Goal: Information Seeking & Learning: Learn about a topic

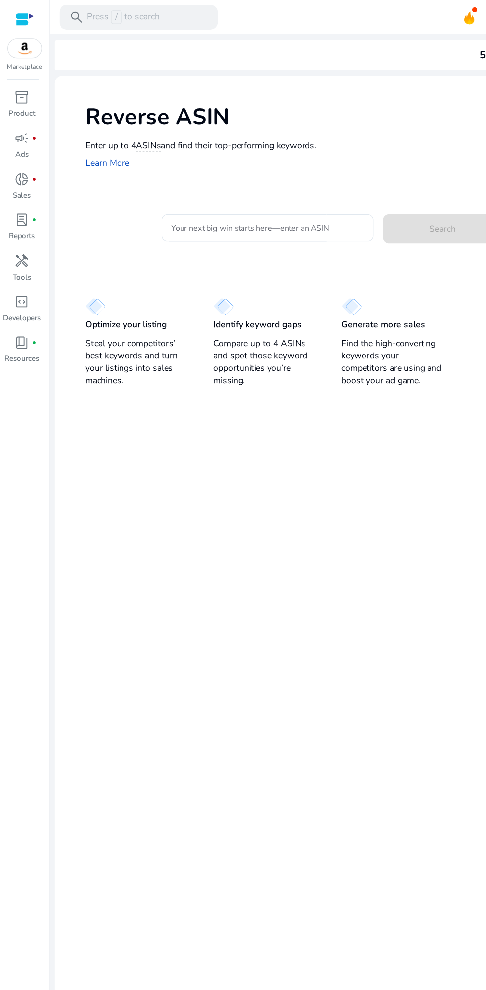
click at [263, 181] on input "Your next big win starts here—enter an ASIN" at bounding box center [214, 182] width 155 height 11
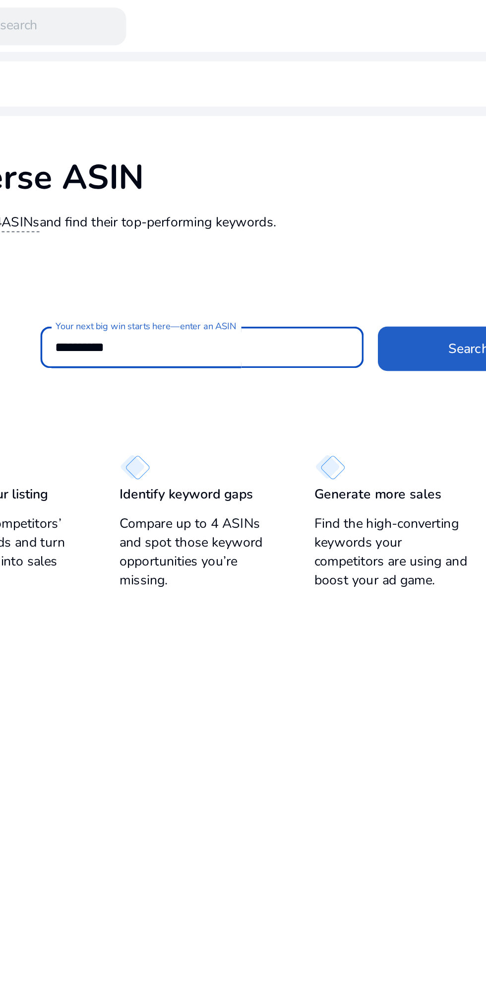
type input "**********"
click at [340, 186] on span at bounding box center [354, 183] width 95 height 24
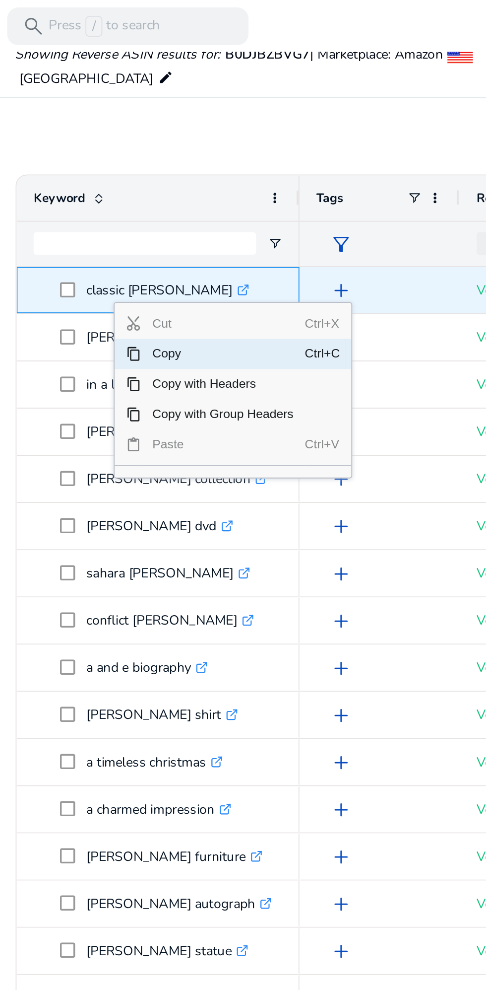
click at [135, 186] on span "Copy" at bounding box center [161, 186] width 86 height 16
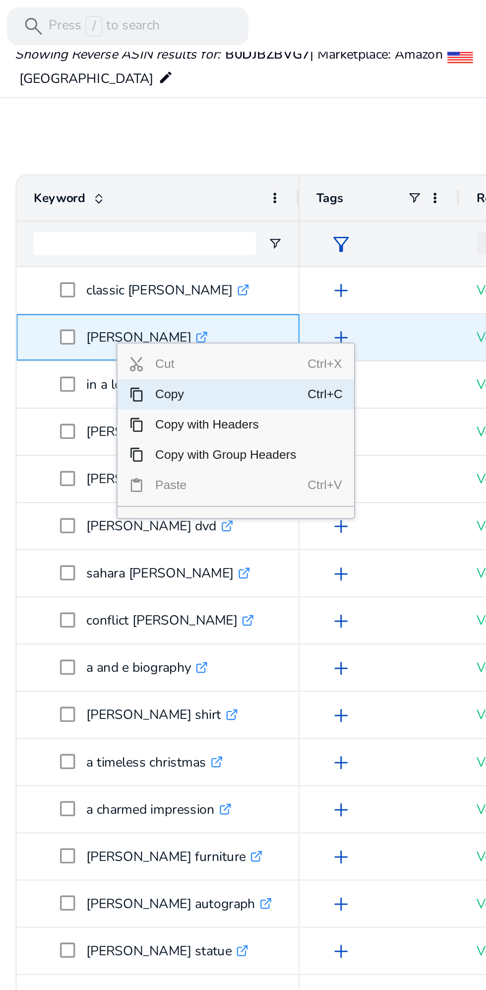
click at [135, 208] on span "Copy" at bounding box center [163, 207] width 86 height 16
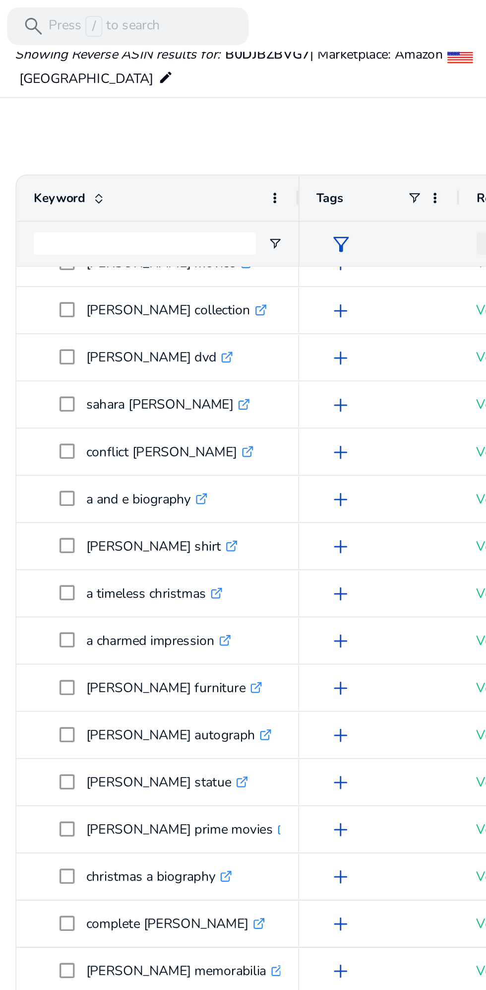
scroll to position [92, 0]
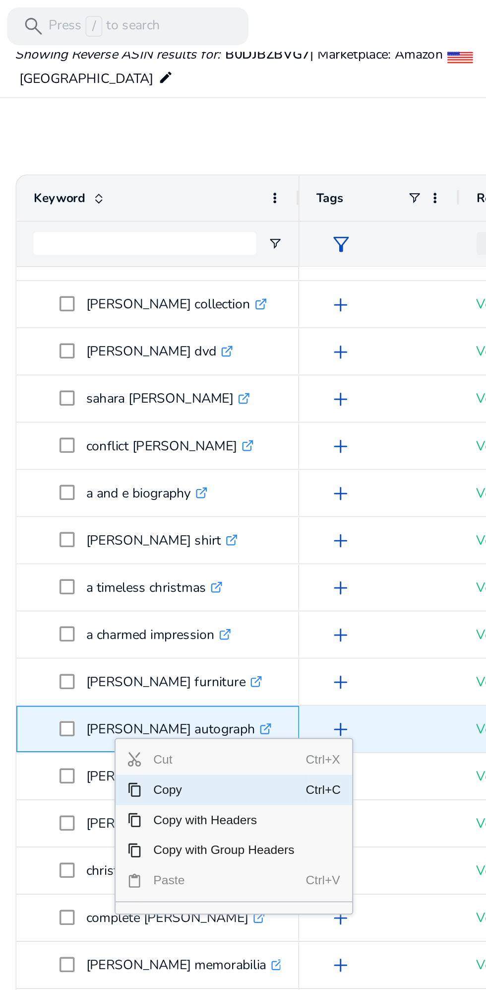
click at [133, 415] on span "Copy" at bounding box center [162, 415] width 86 height 16
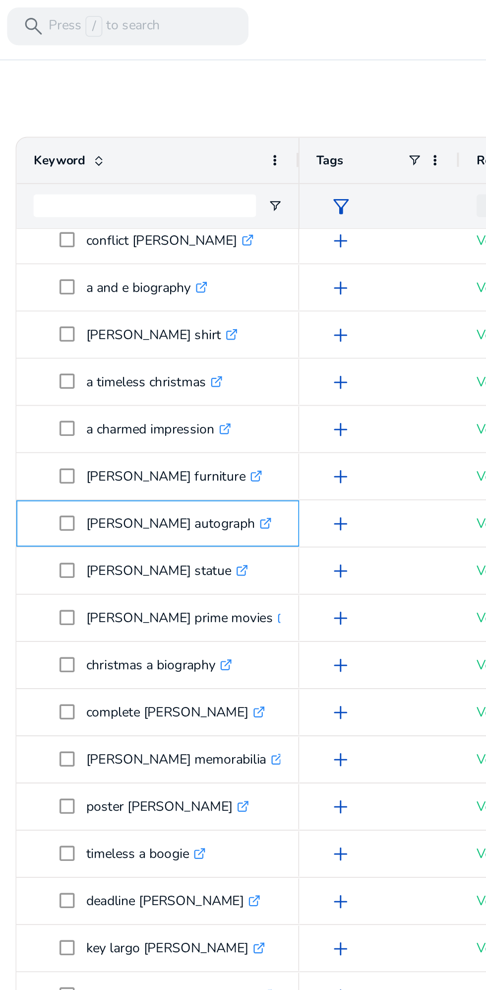
scroll to position [0, 0]
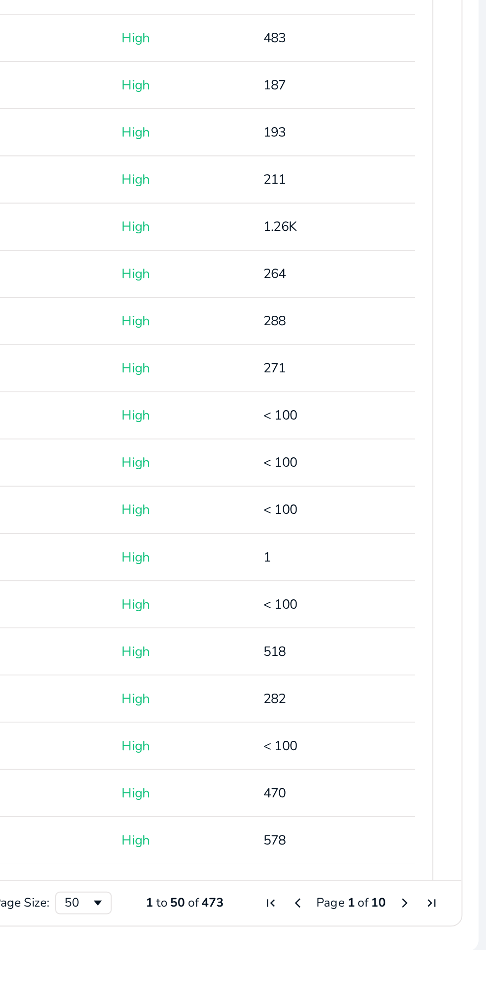
click at [455, 966] on span "Last Page" at bounding box center [458, 965] width 8 height 8
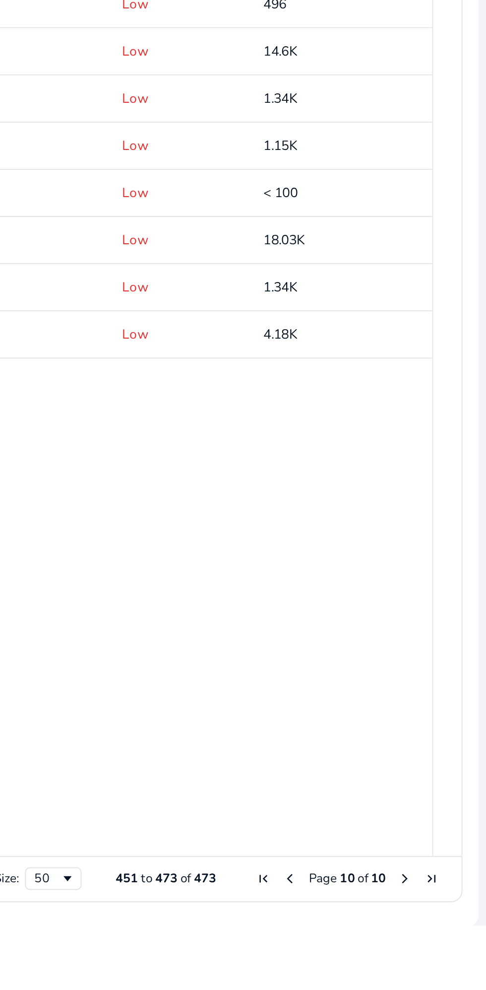
click at [365, 965] on span "First Page" at bounding box center [369, 965] width 8 height 8
